Goal: Check status

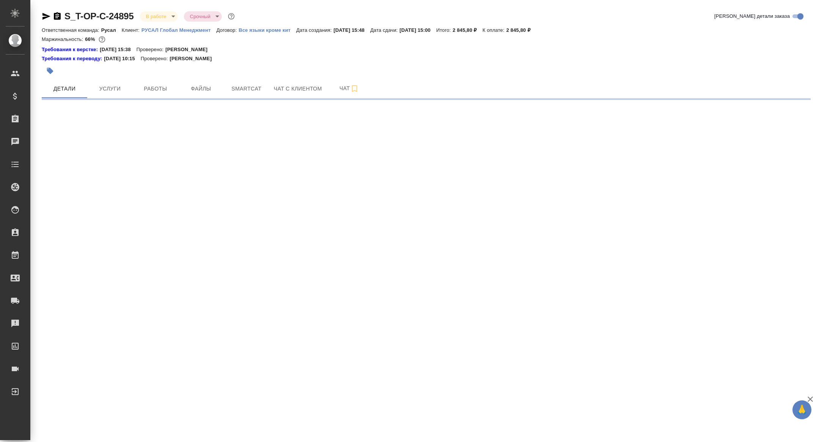
select select "RU"
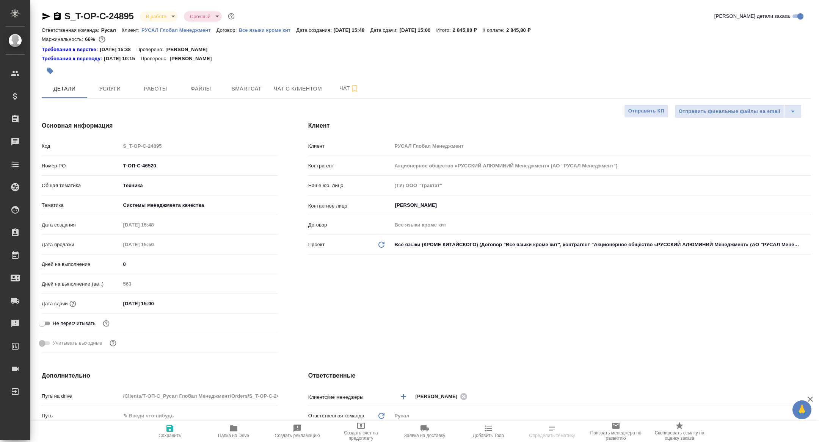
type textarea "x"
type input "[PERSON_NAME]"
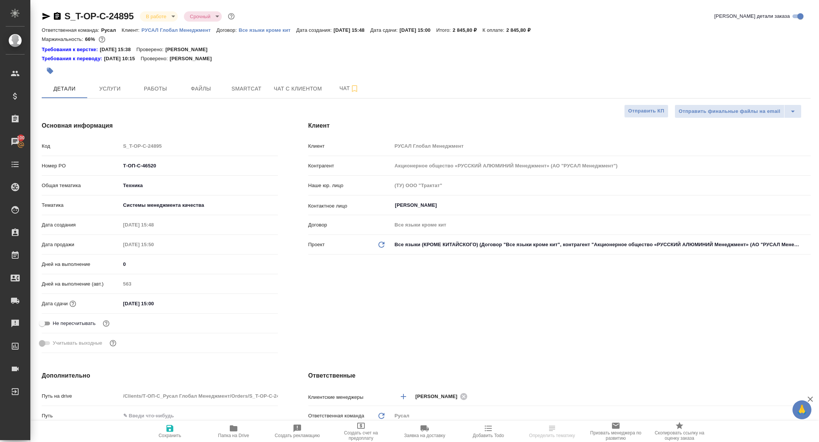
type textarea "x"
click at [163, 91] on span "Работы" at bounding box center [155, 88] width 36 height 9
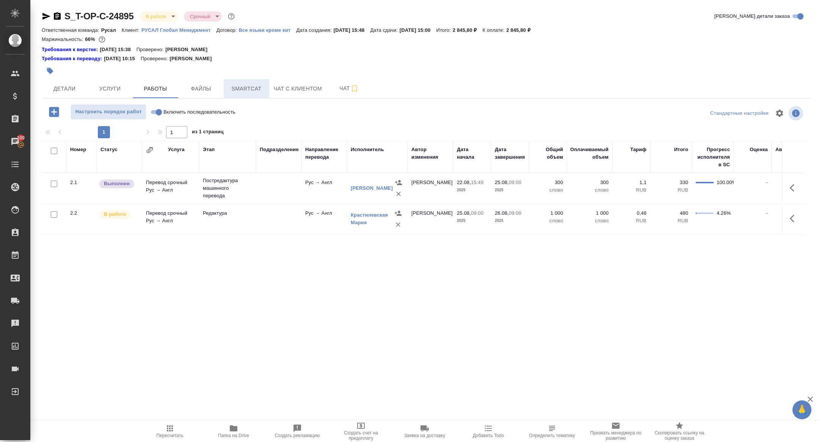
click at [245, 83] on button "Smartcat" at bounding box center [247, 88] width 46 height 19
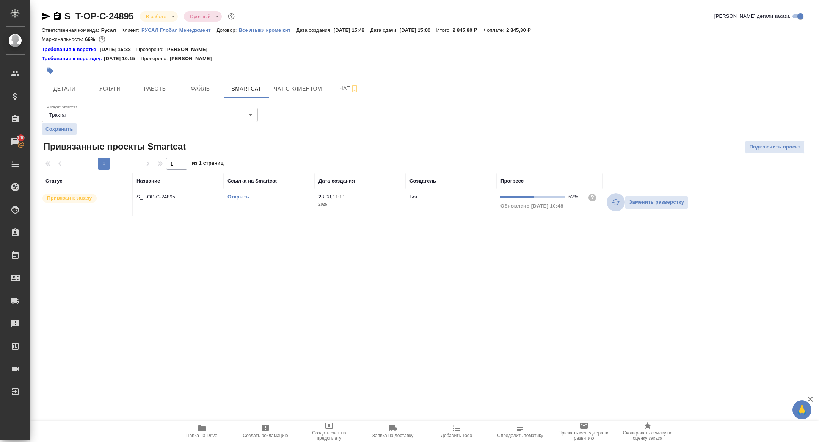
click at [614, 205] on icon "button" at bounding box center [615, 202] width 9 height 9
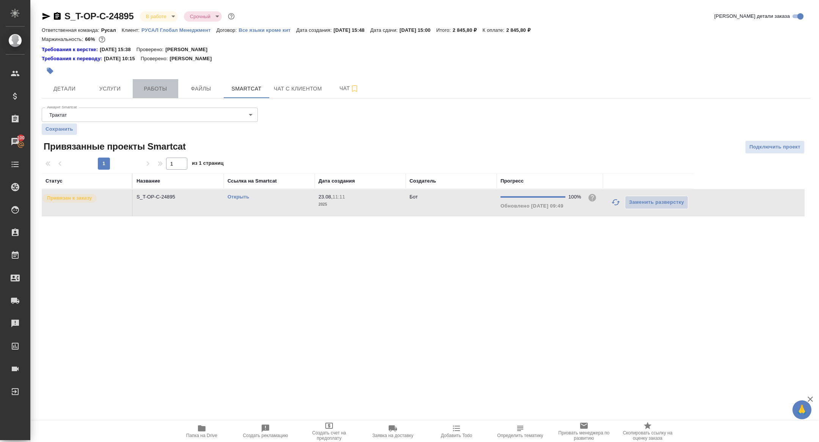
click at [153, 89] on span "Работы" at bounding box center [155, 88] width 36 height 9
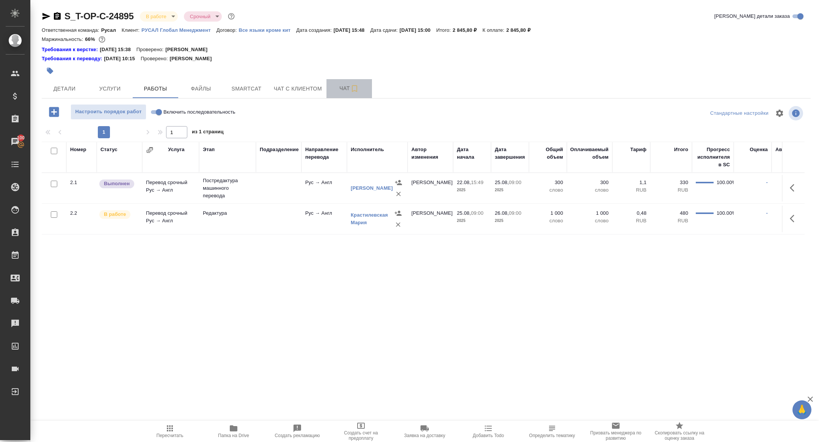
click at [342, 86] on span "Чат" at bounding box center [349, 88] width 36 height 9
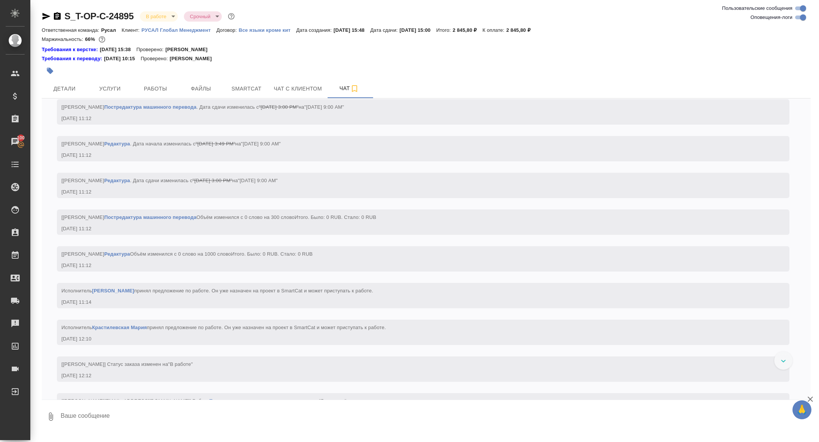
scroll to position [1075, 0]
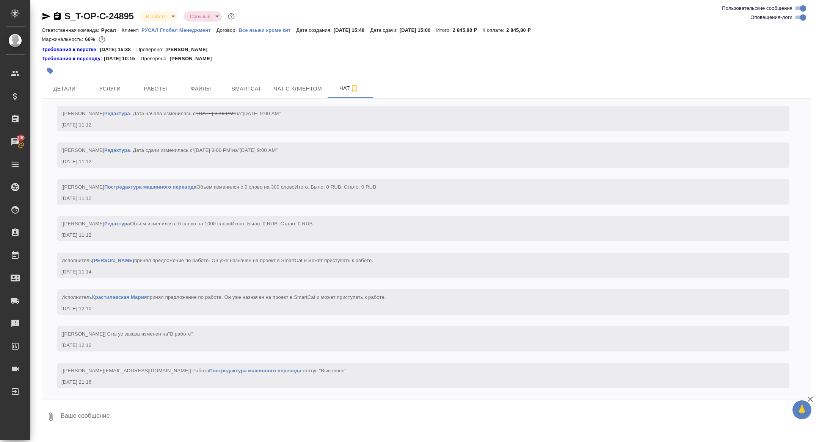
click at [44, 11] on div "S_T-OP-C-24895 В работе inProgress Срочный urgent" at bounding box center [139, 16] width 195 height 12
click at [47, 15] on icon "button" at bounding box center [46, 16] width 8 height 7
click at [66, 89] on span "Детали" at bounding box center [64, 88] width 36 height 9
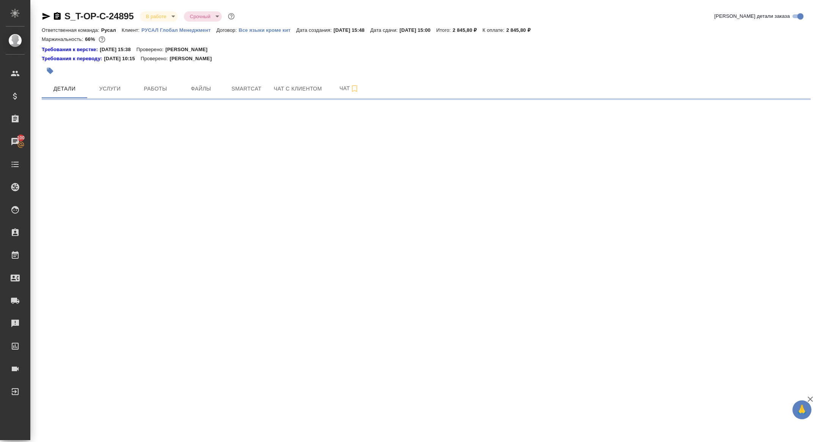
select select "RU"
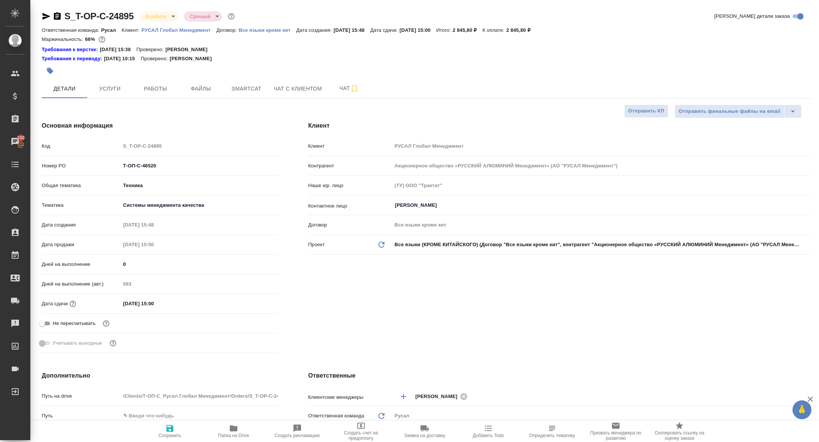
type textarea "x"
